Goal: Communication & Community: Answer question/provide support

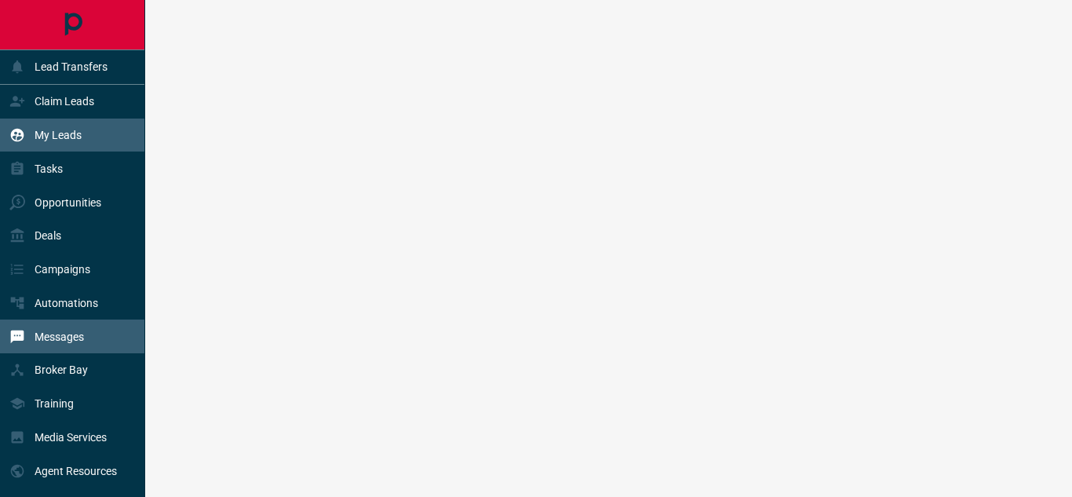
click at [57, 338] on p "Messages" at bounding box center [59, 336] width 49 height 13
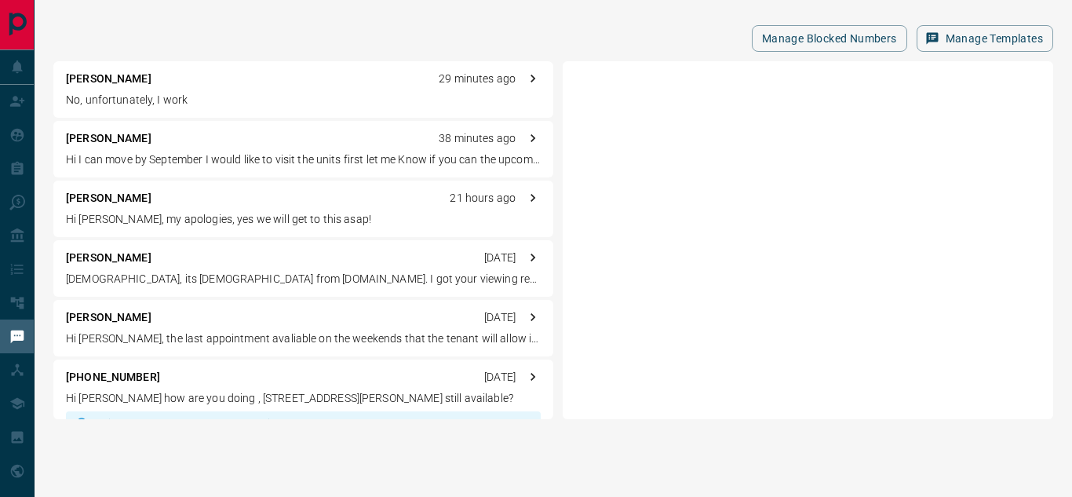
click at [360, 90] on div "[PERSON_NAME] 29 minutes ago No, unfortunately, I work" at bounding box center [303, 89] width 500 height 57
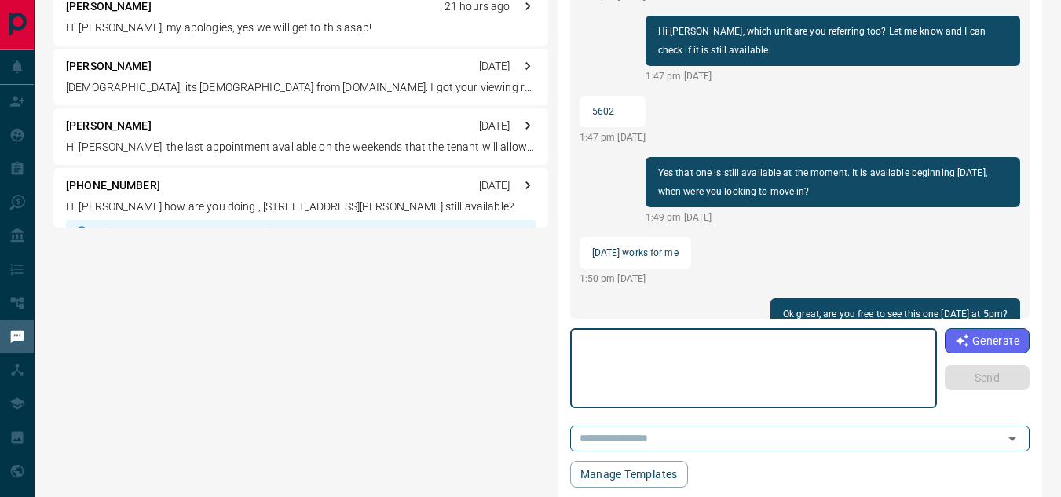
scroll to position [782, 0]
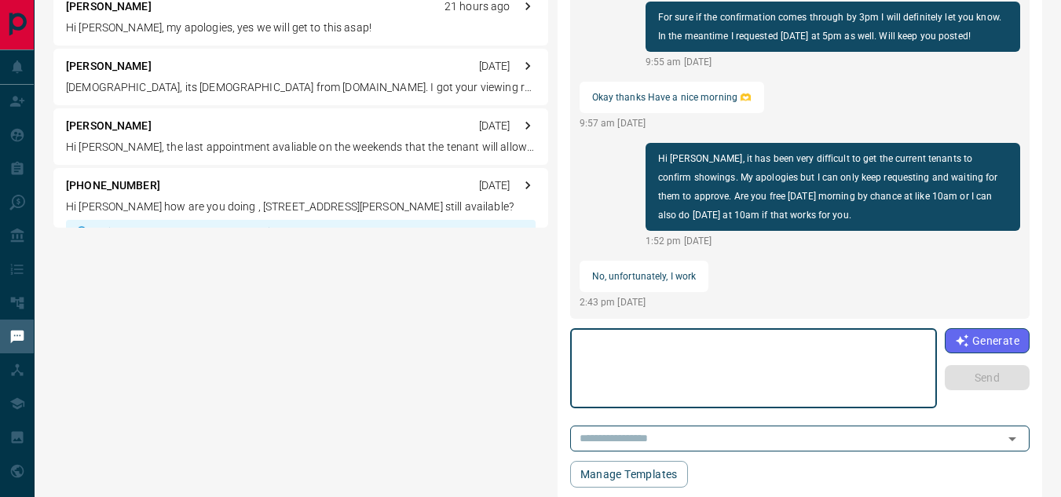
click at [720, 337] on textarea at bounding box center [753, 368] width 345 height 67
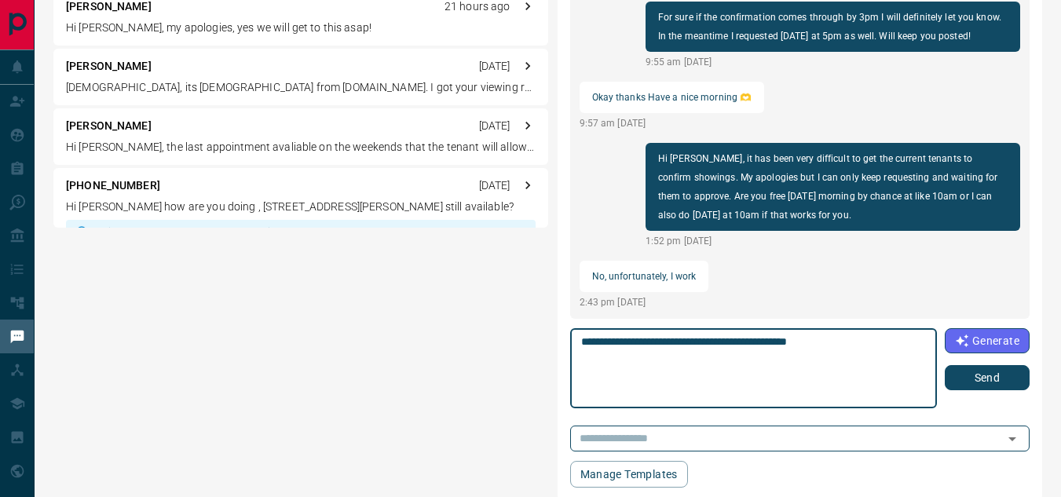
type textarea "**********"
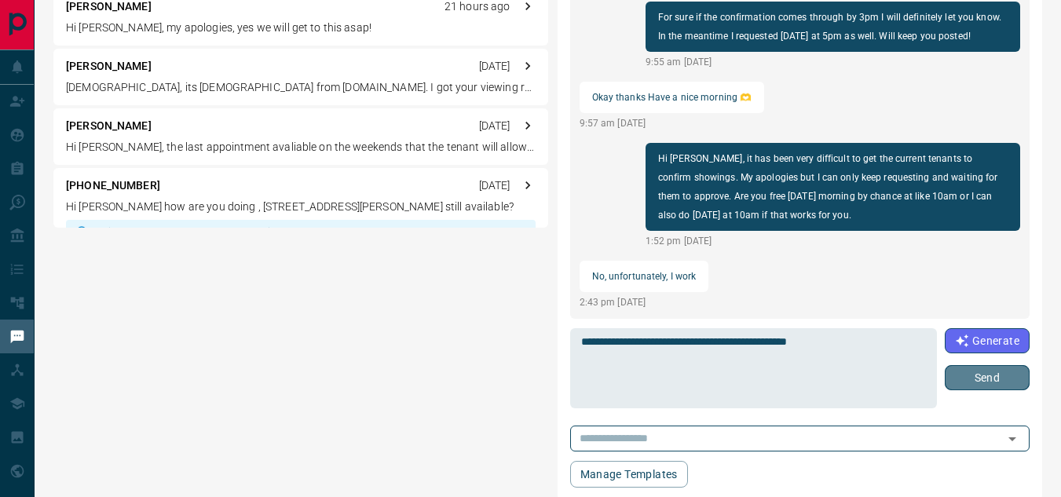
click at [968, 376] on button "Send" at bounding box center [986, 377] width 85 height 25
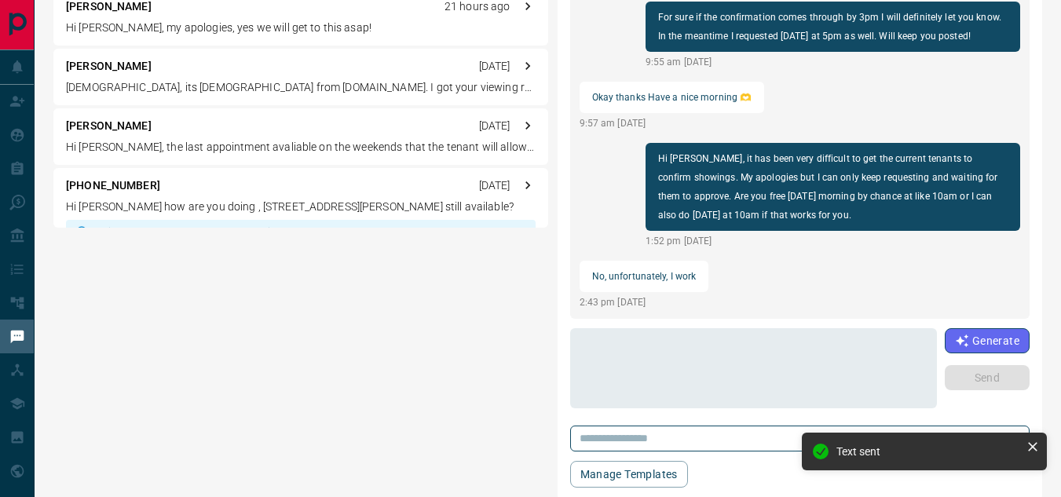
scroll to position [843, 0]
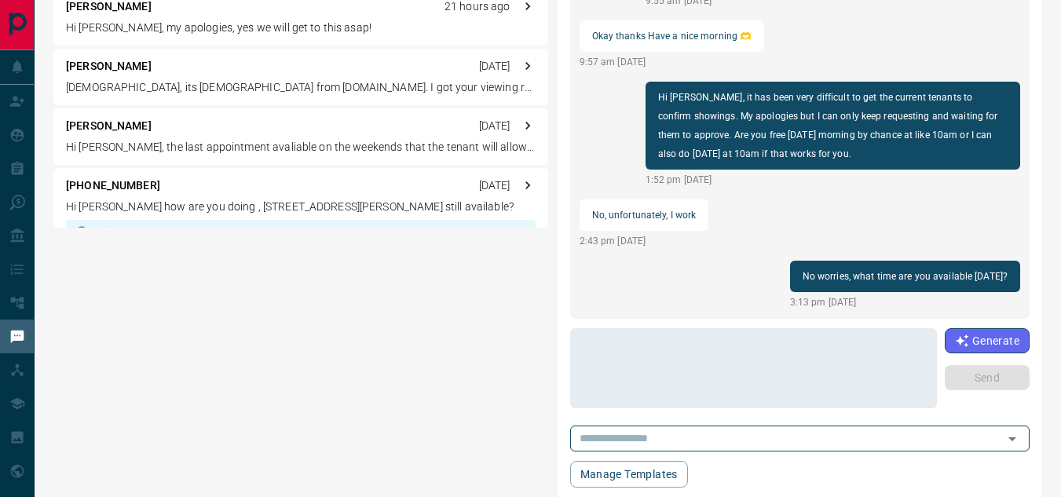
click at [218, 24] on p "Hi [PERSON_NAME], my apologies, yes we will get to this asap!" at bounding box center [300, 28] width 469 height 16
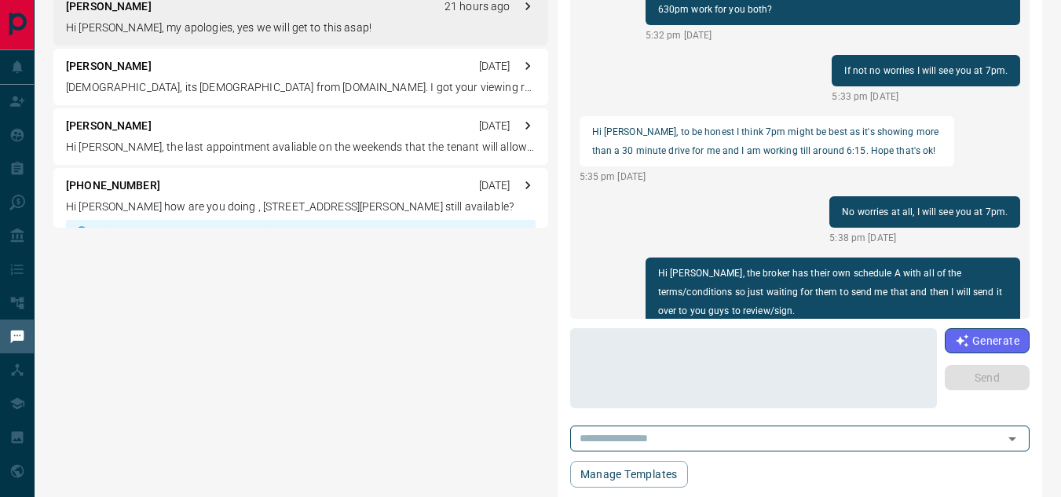
scroll to position [2432, 0]
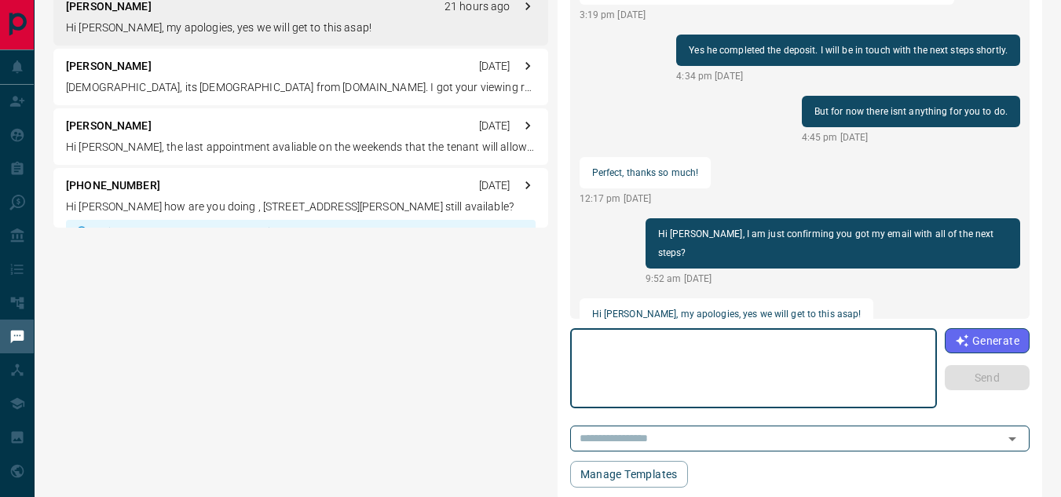
click at [653, 360] on textarea at bounding box center [753, 368] width 344 height 67
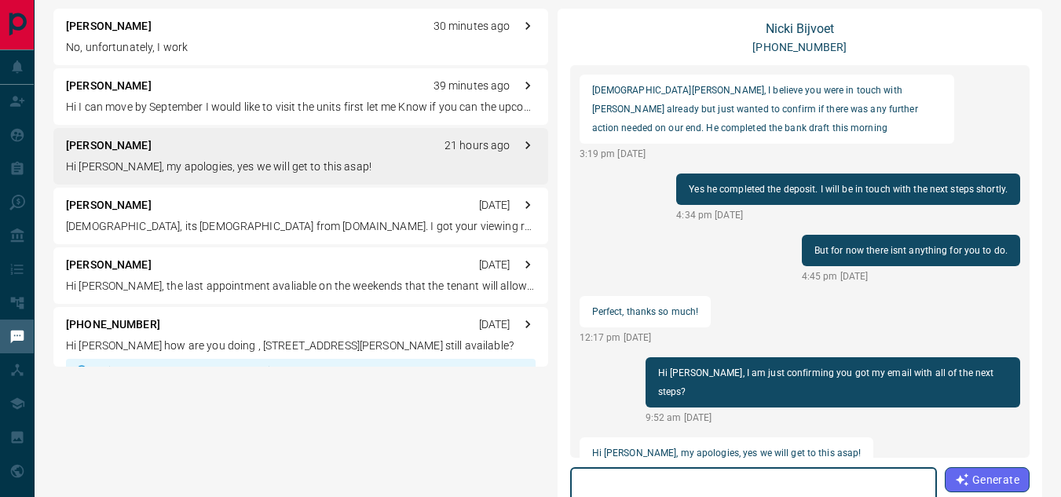
scroll to position [0, 0]
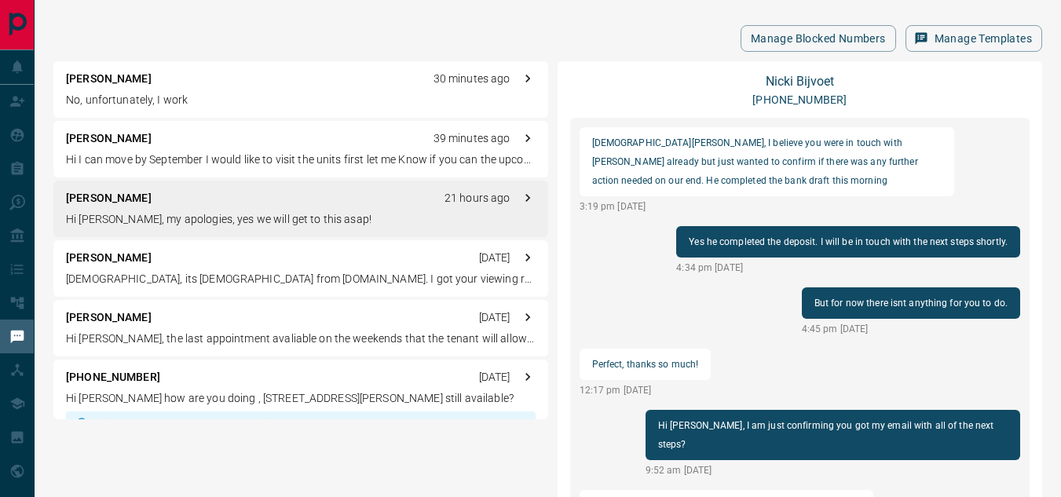
click at [389, 102] on p "No, unfortunately, I work" at bounding box center [300, 100] width 469 height 16
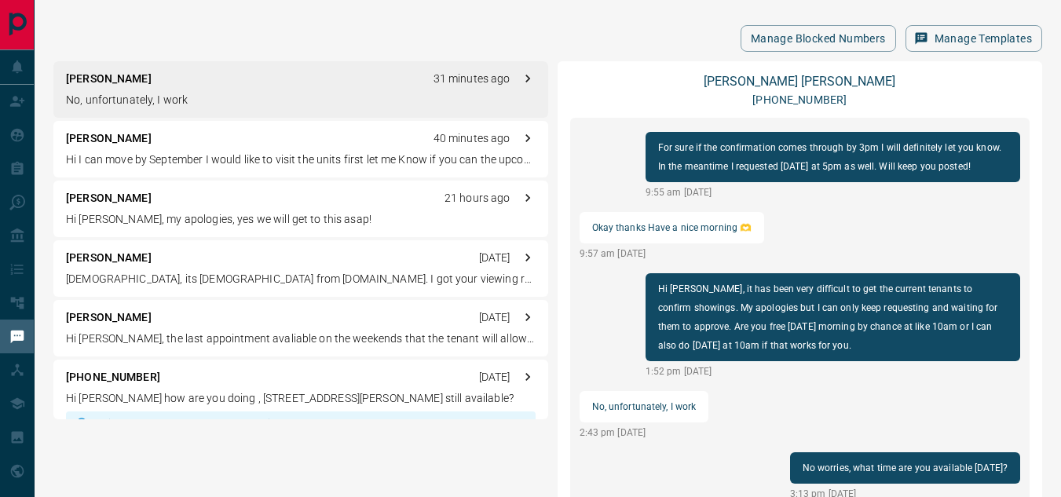
scroll to position [843, 0]
click at [389, 102] on p "No, unfortunately, I work" at bounding box center [300, 100] width 469 height 16
